Goal: Task Accomplishment & Management: Use online tool/utility

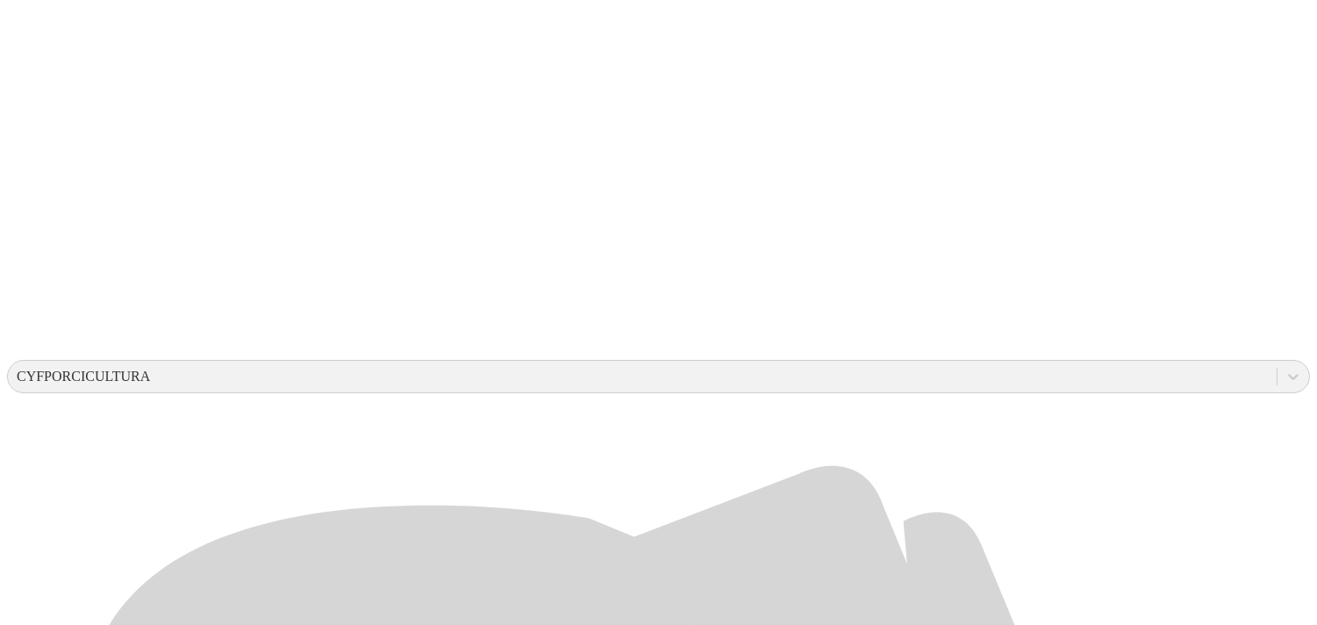
scroll to position [356, 0]
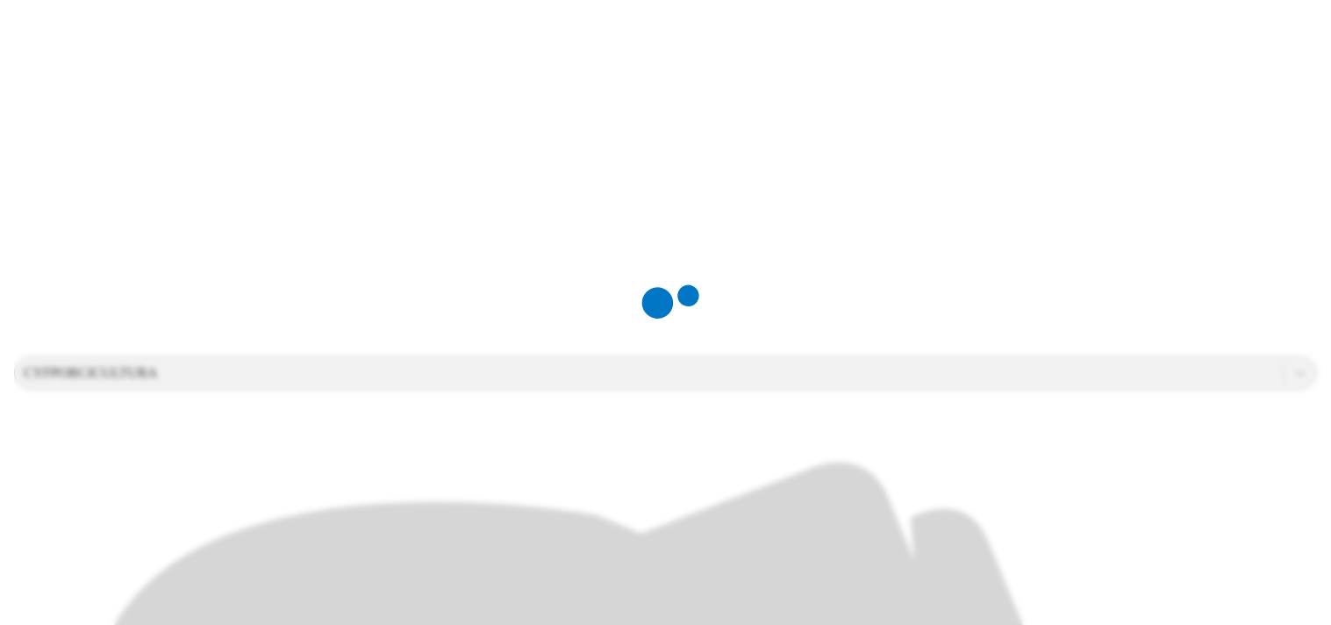
scroll to position [0, 0]
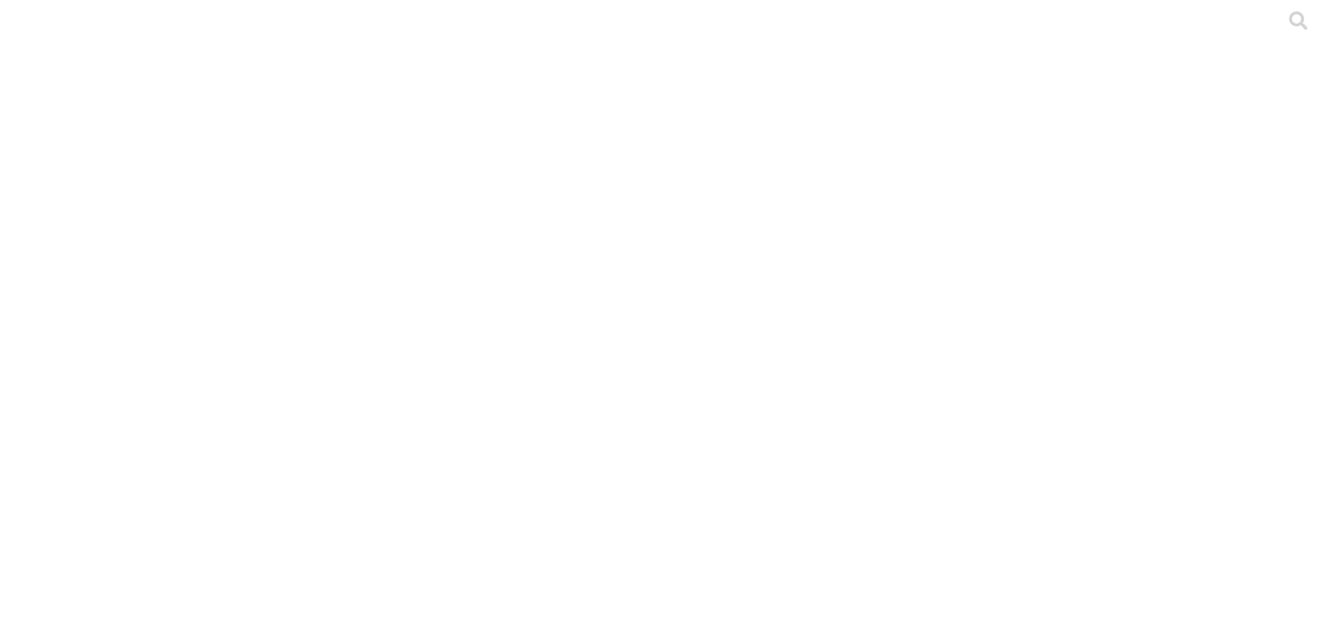
type input "Agos-2025"
